Goal: Information Seeking & Learning: Learn about a topic

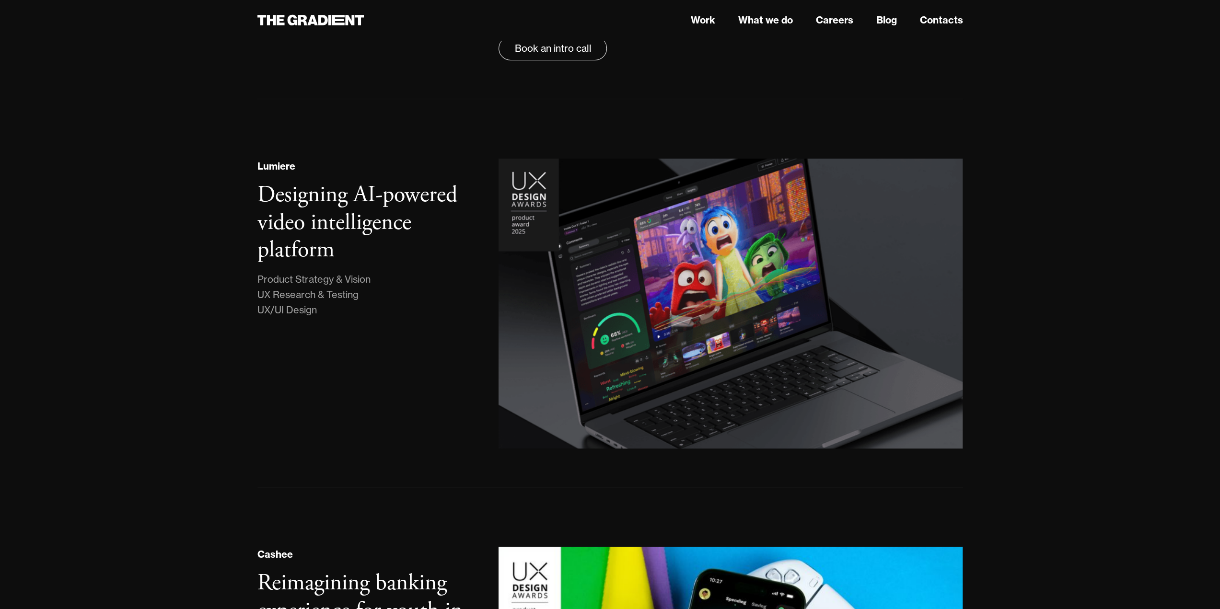
scroll to position [25, 0]
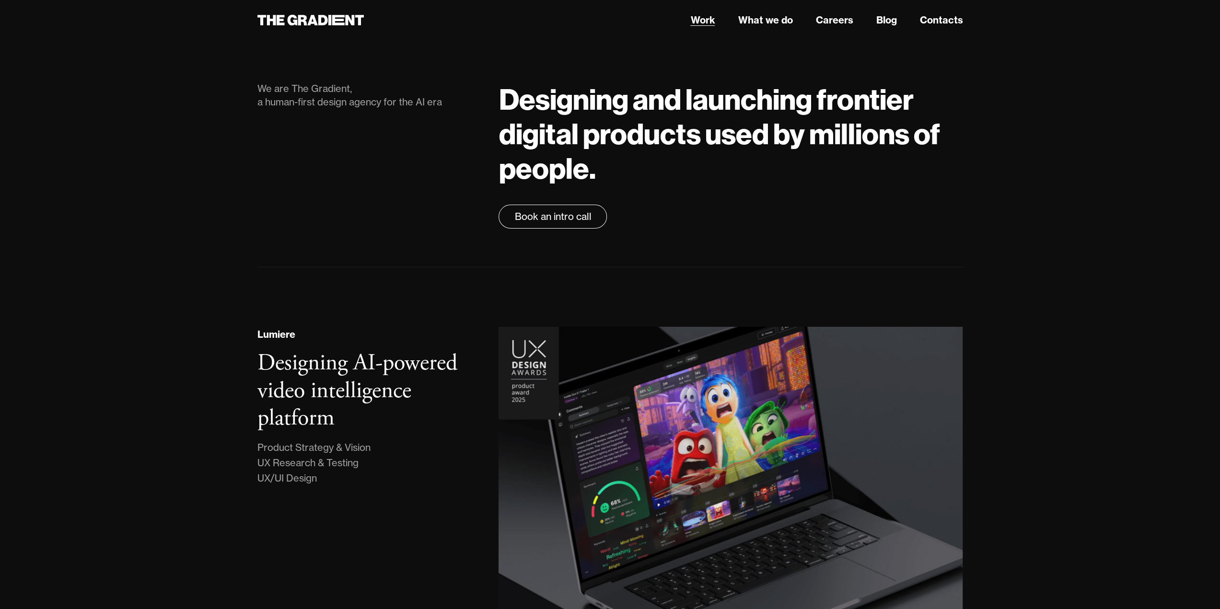
click at [709, 20] on link "Work" at bounding box center [702, 20] width 24 height 14
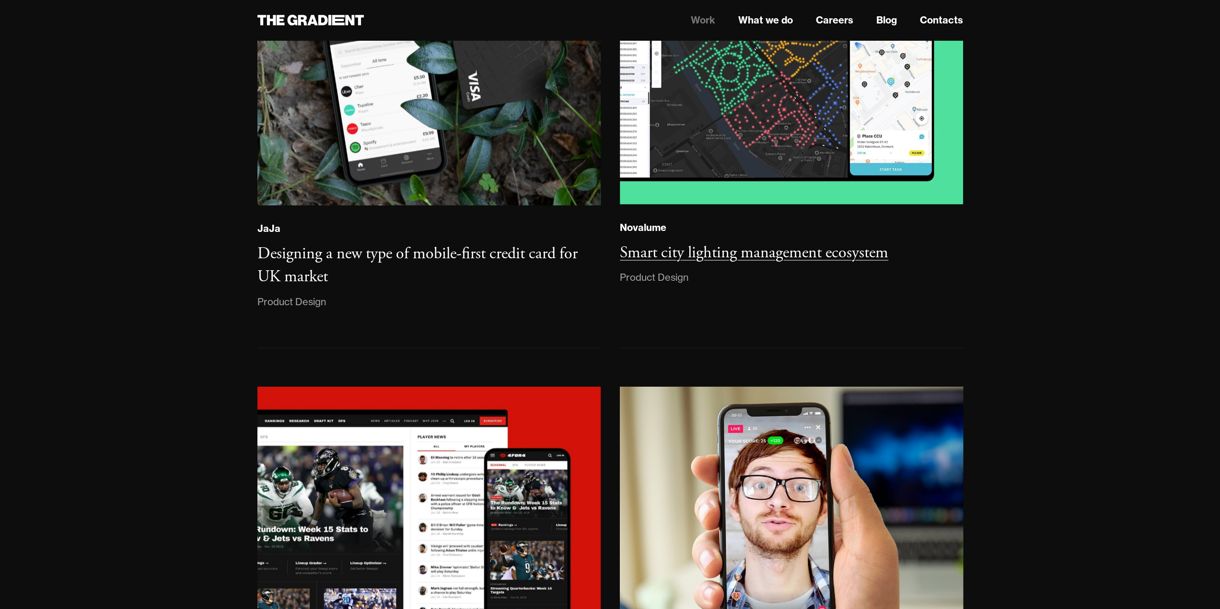
scroll to position [1725, 0]
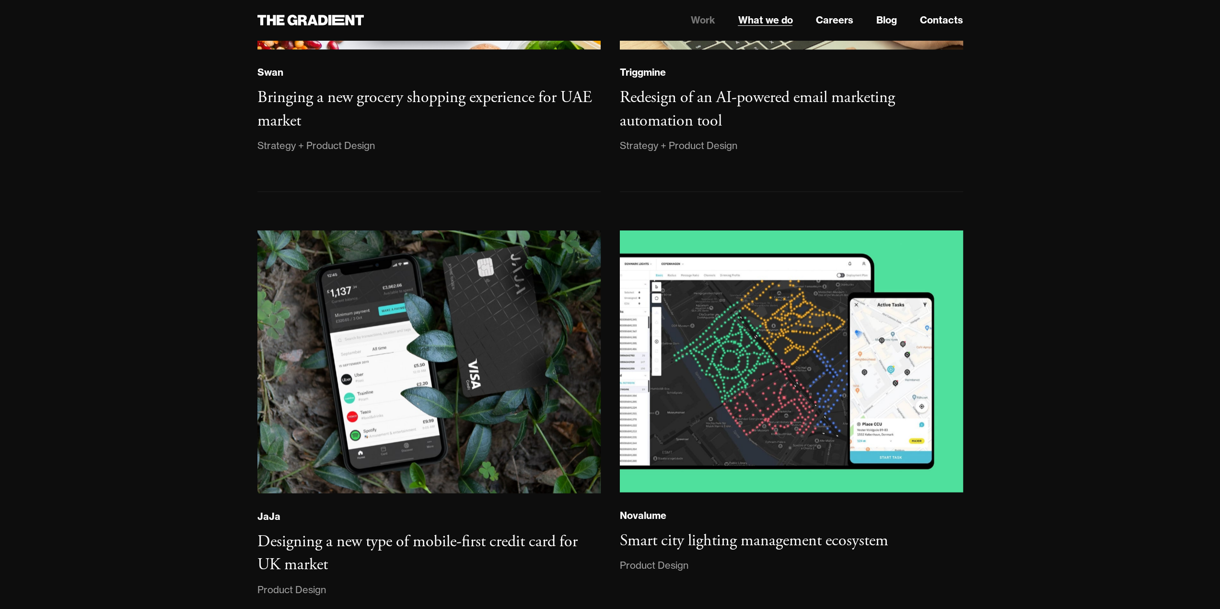
click at [770, 25] on link "What we do" at bounding box center [764, 20] width 55 height 14
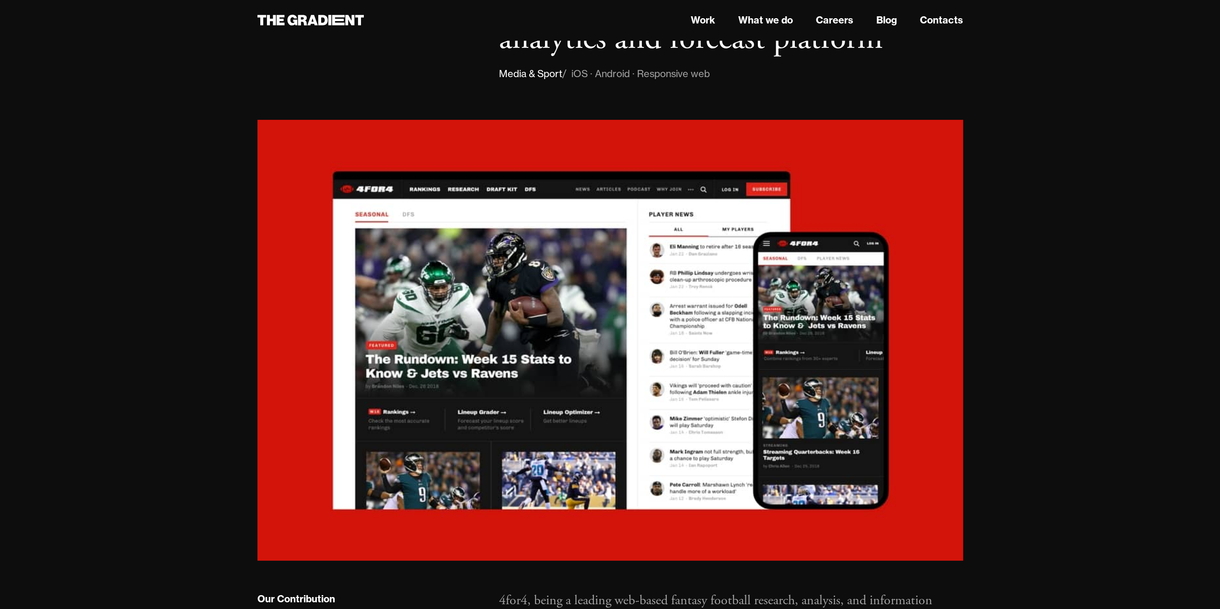
scroll to position [192, 0]
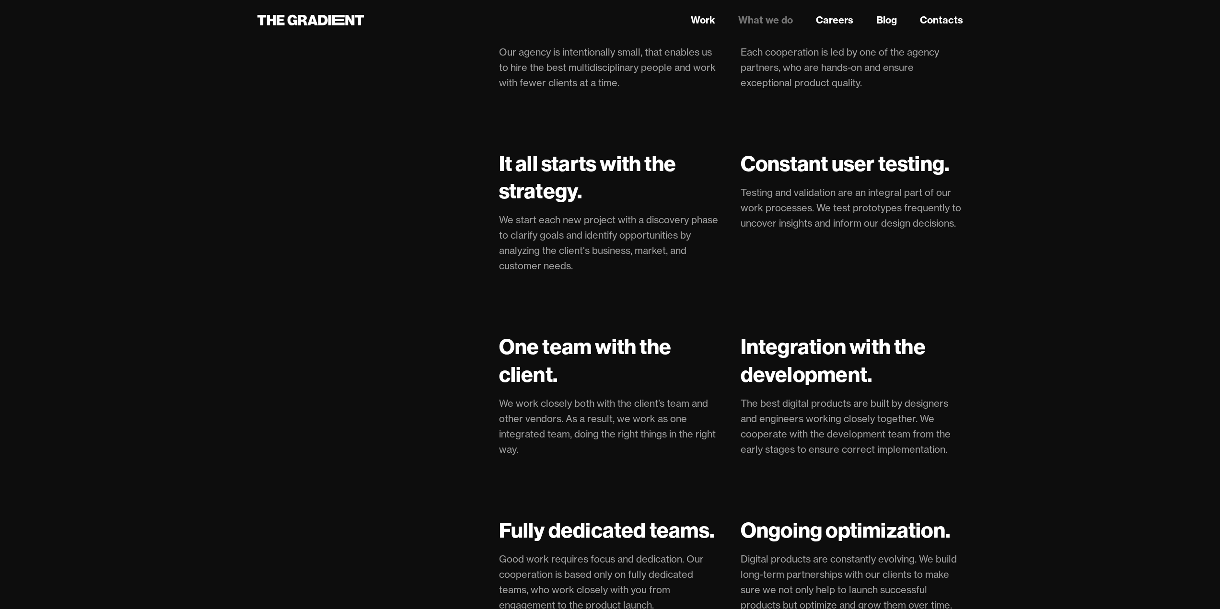
scroll to position [2204, 0]
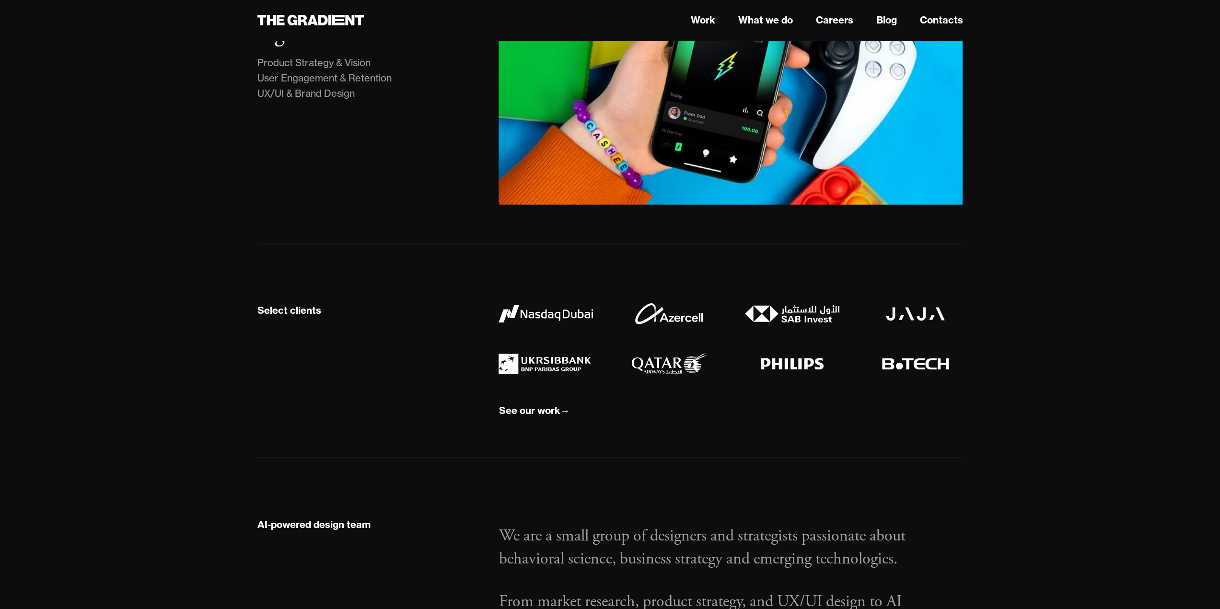
scroll to position [958, 0]
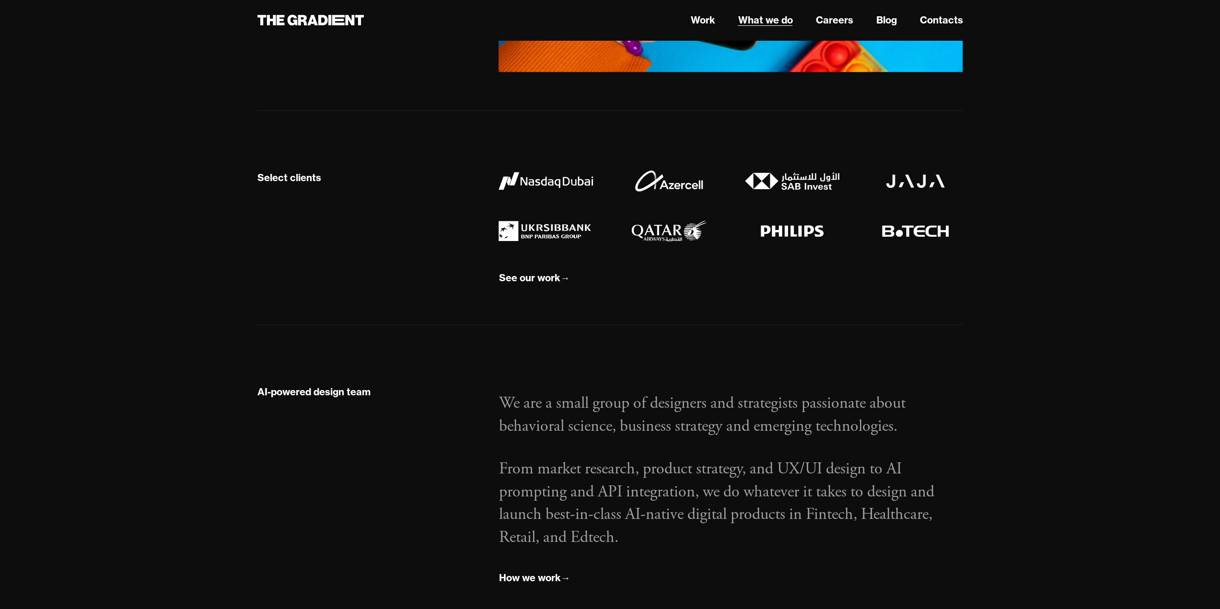
click at [748, 23] on link "What we do" at bounding box center [764, 20] width 55 height 14
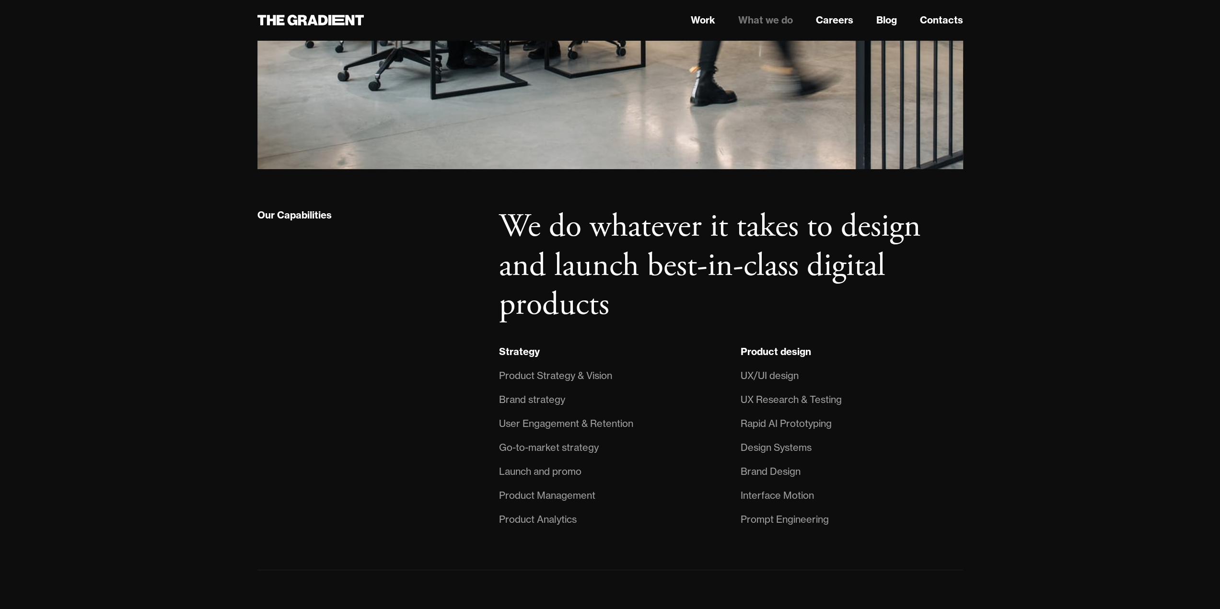
scroll to position [719, 0]
